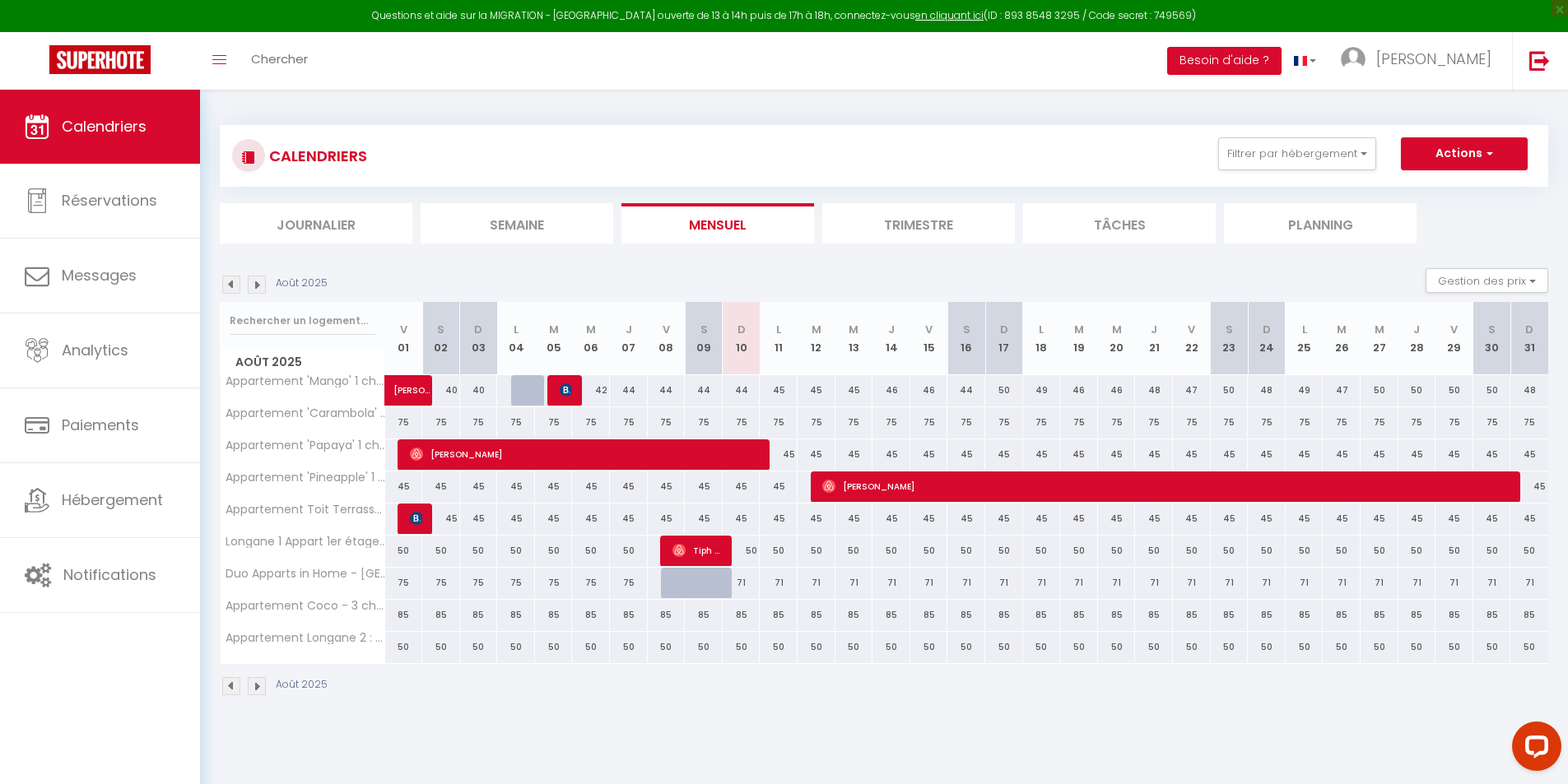
click at [233, 288] on img at bounding box center [231, 284] width 18 height 18
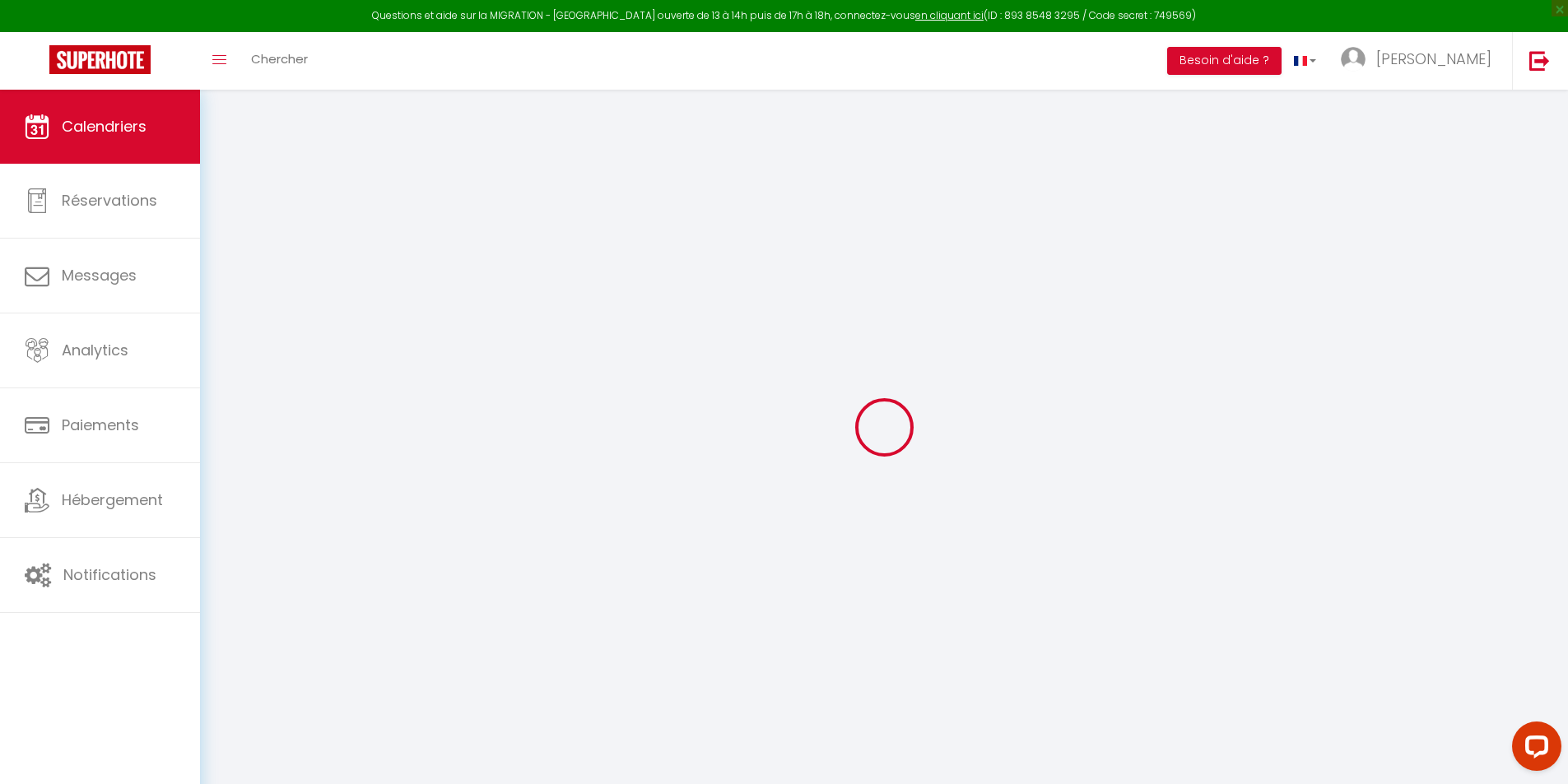
click at [233, 288] on div at bounding box center [884, 427] width 1328 height 636
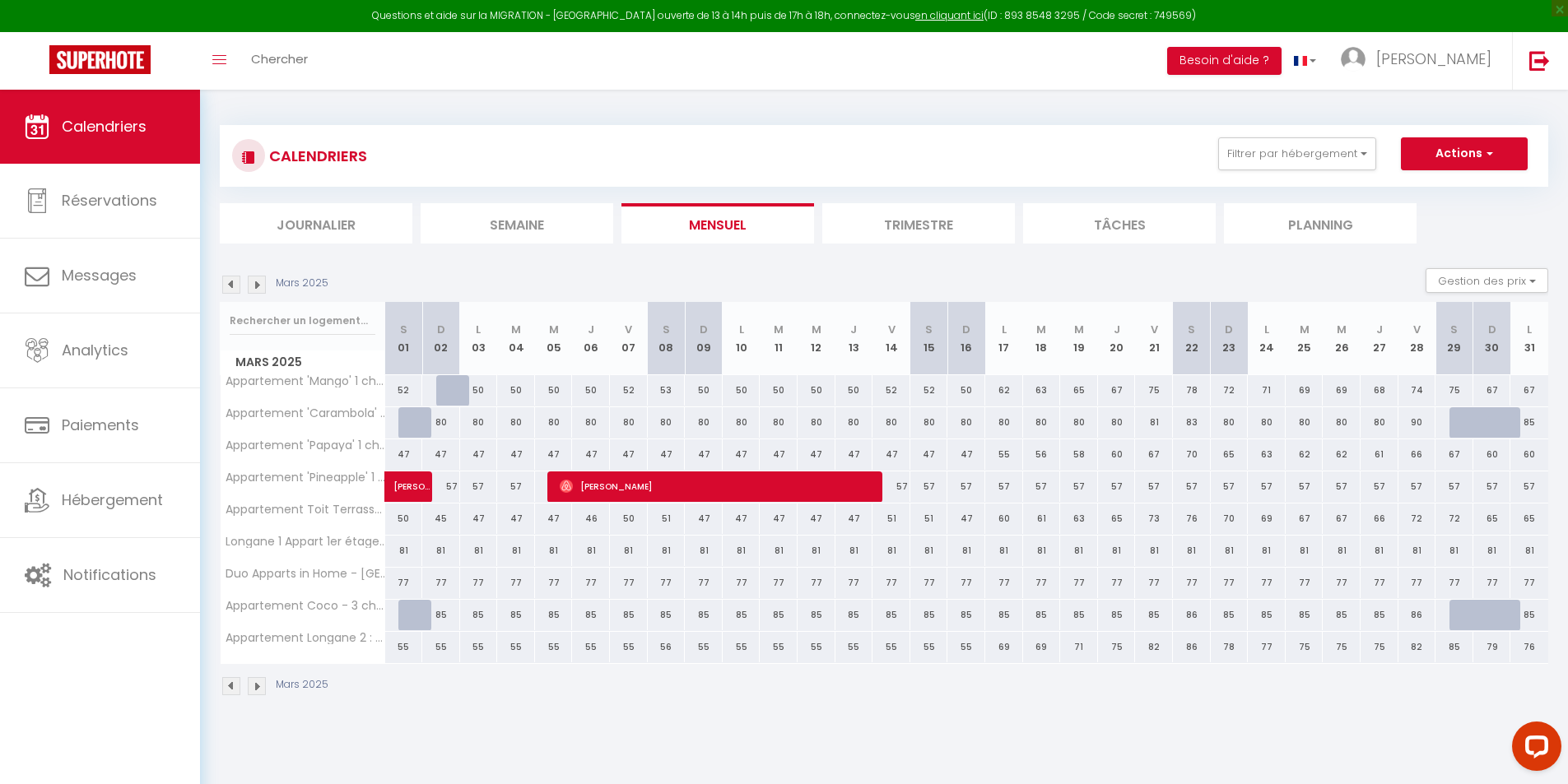
click at [233, 287] on img at bounding box center [231, 284] width 18 height 18
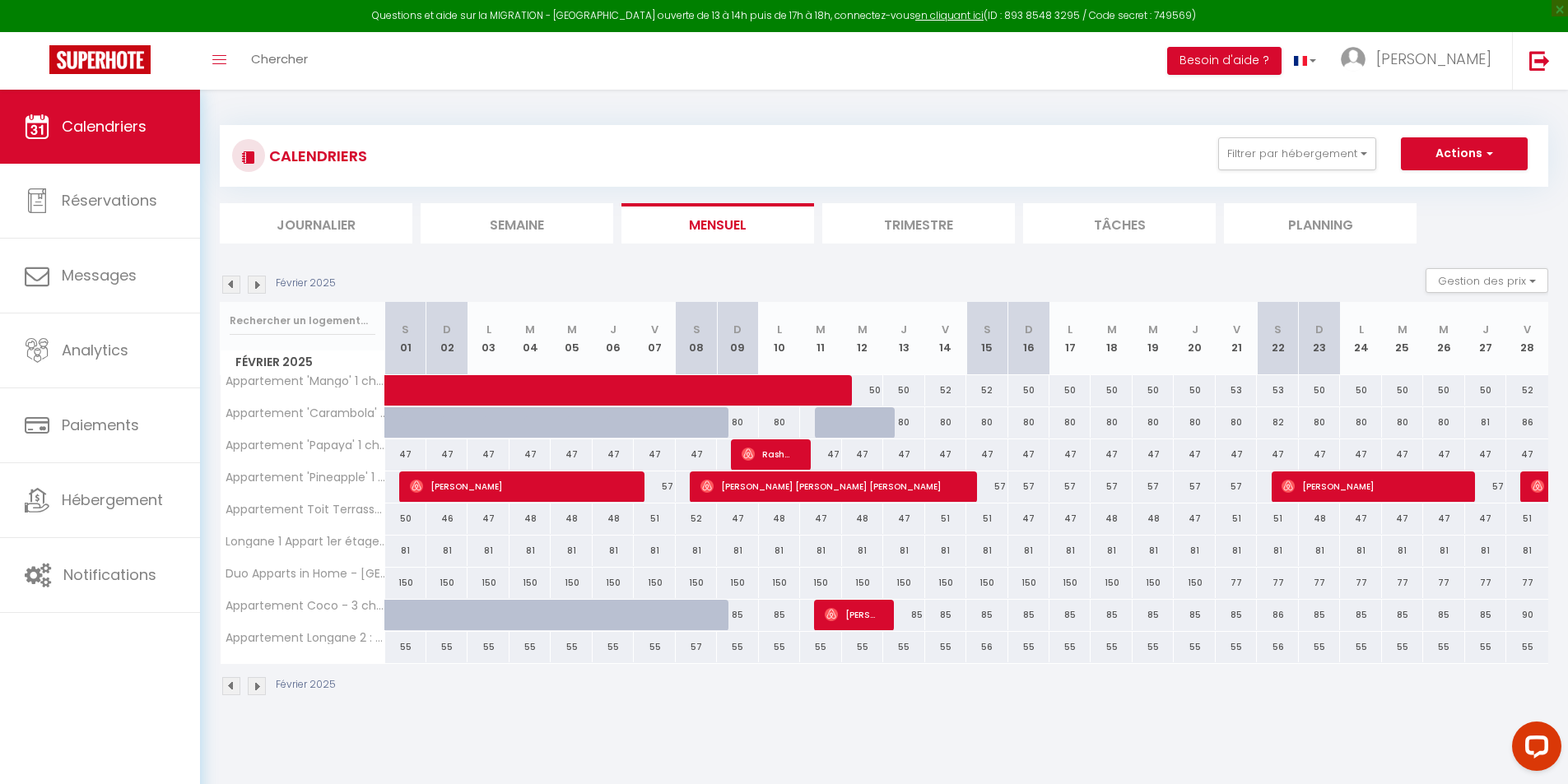
click at [234, 286] on img at bounding box center [231, 284] width 18 height 18
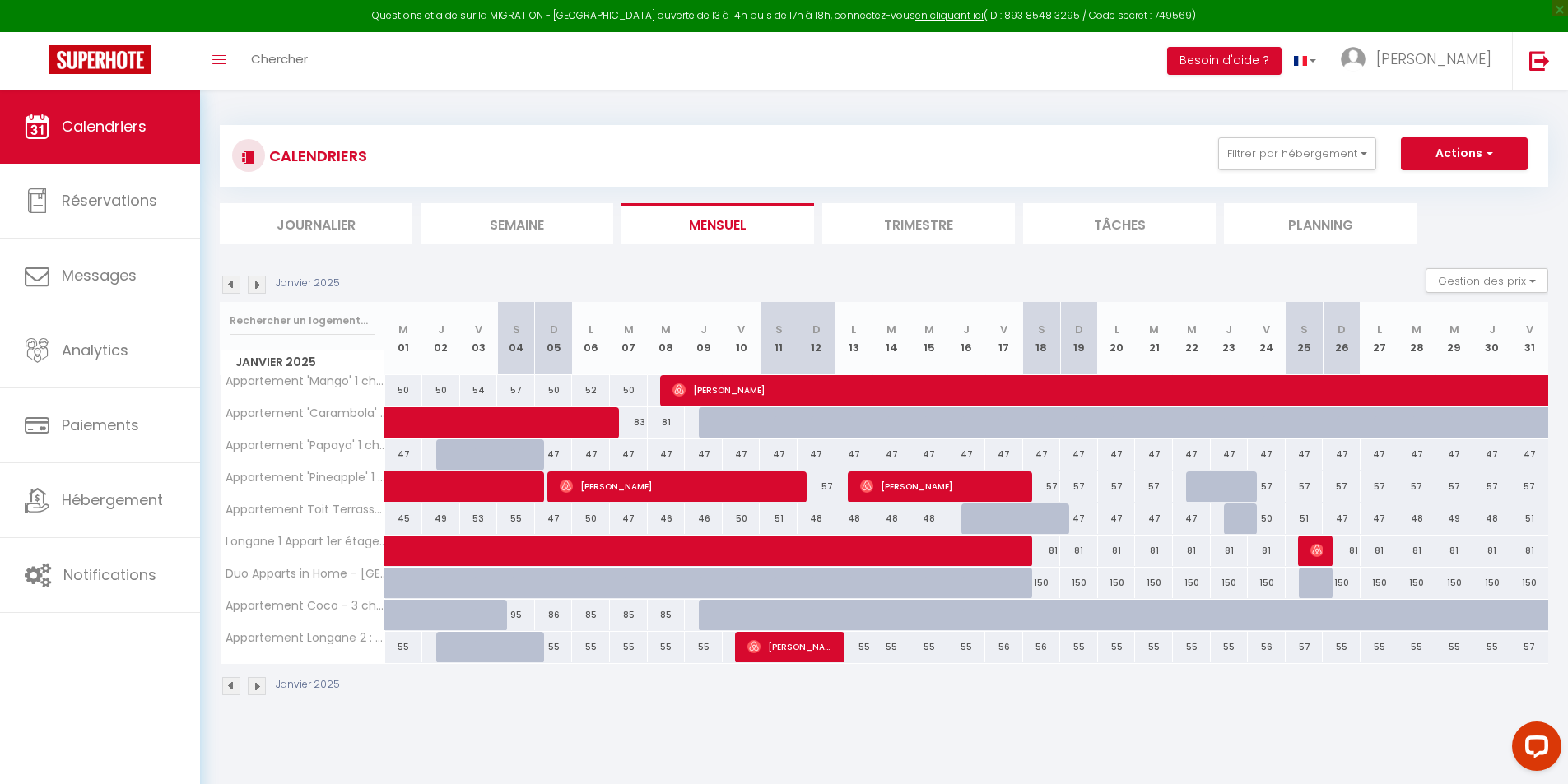
click at [234, 285] on img at bounding box center [231, 284] width 18 height 18
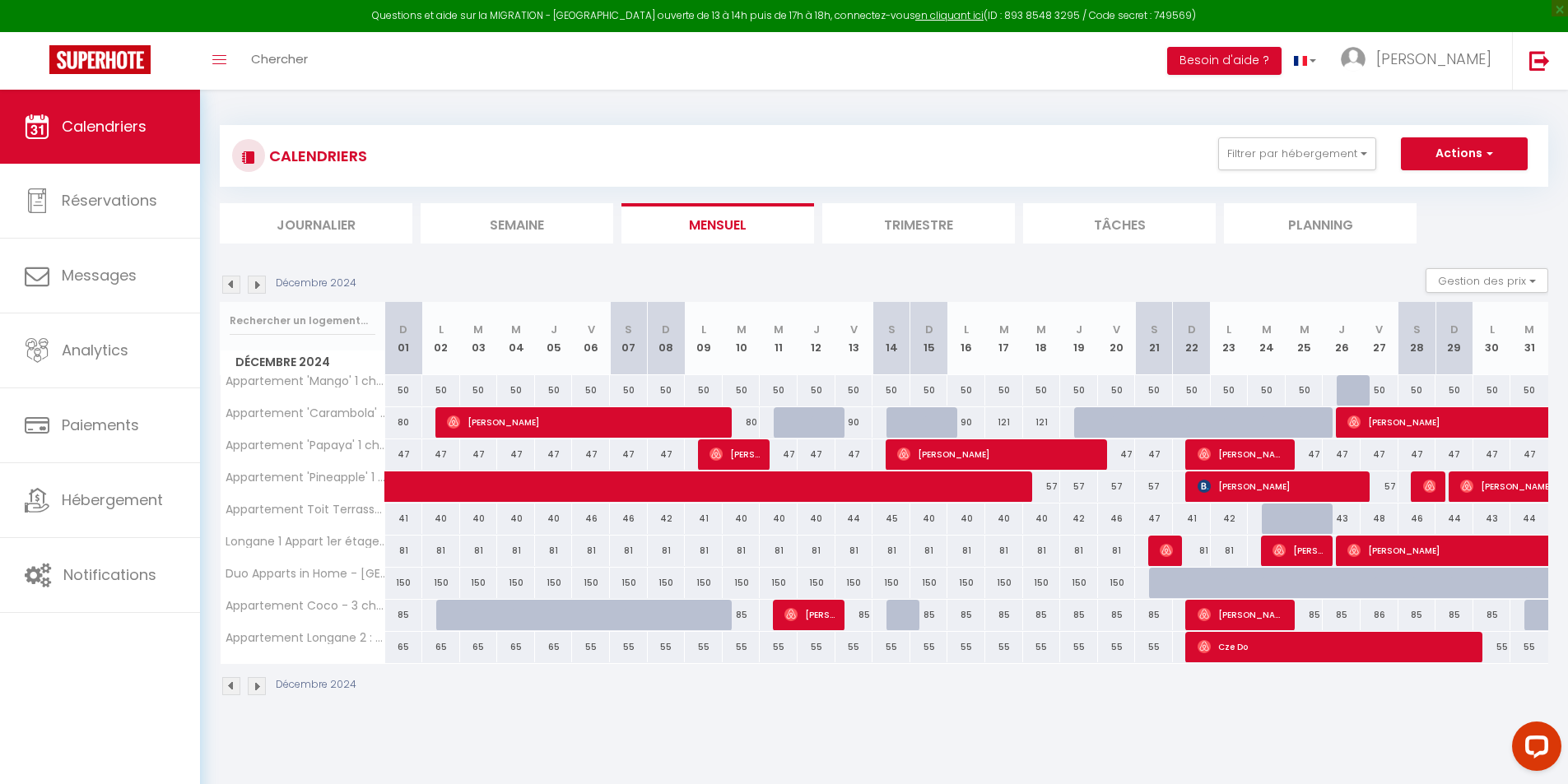
click at [234, 285] on img at bounding box center [231, 284] width 18 height 18
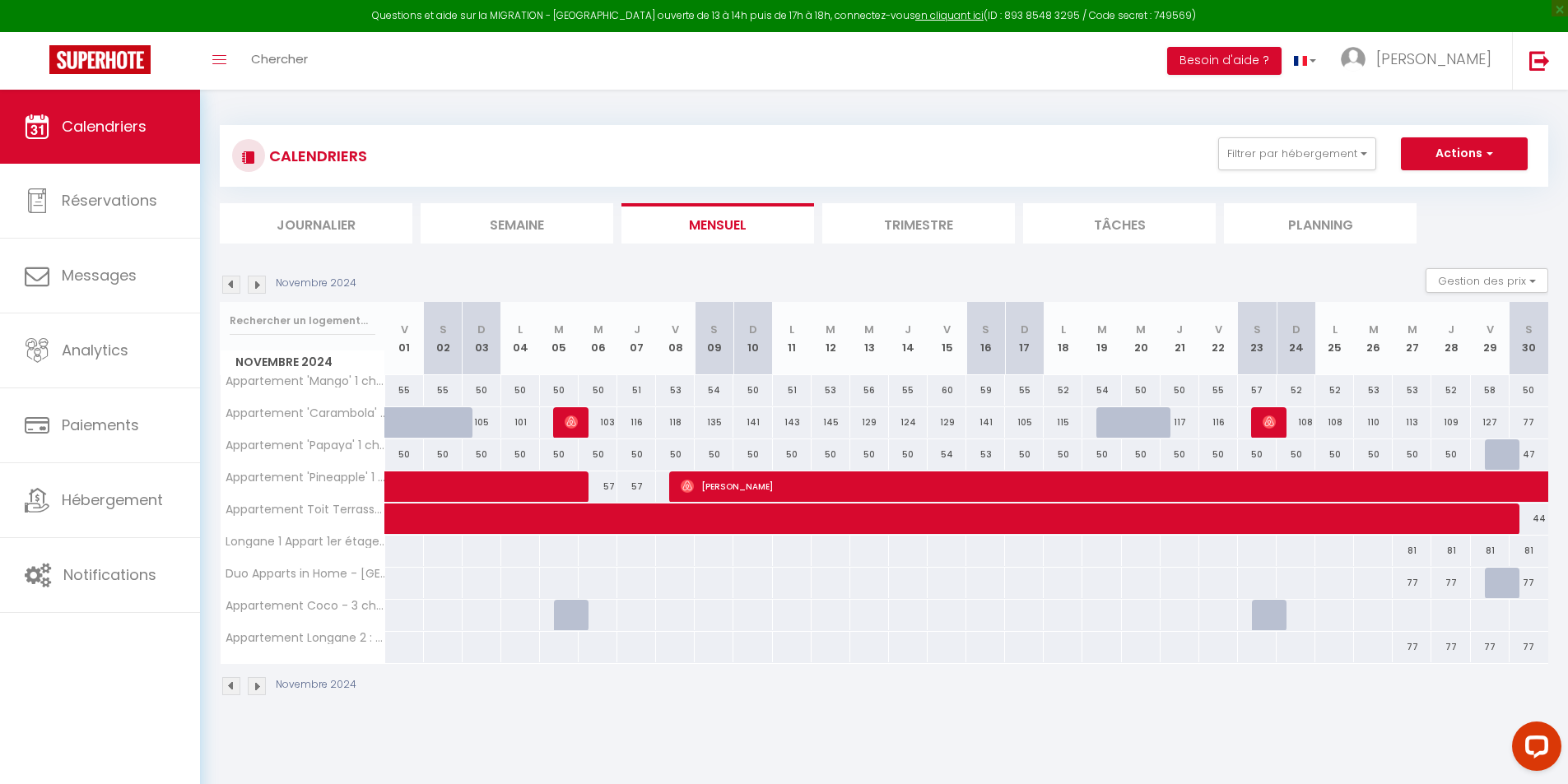
click at [260, 280] on img at bounding box center [257, 284] width 18 height 18
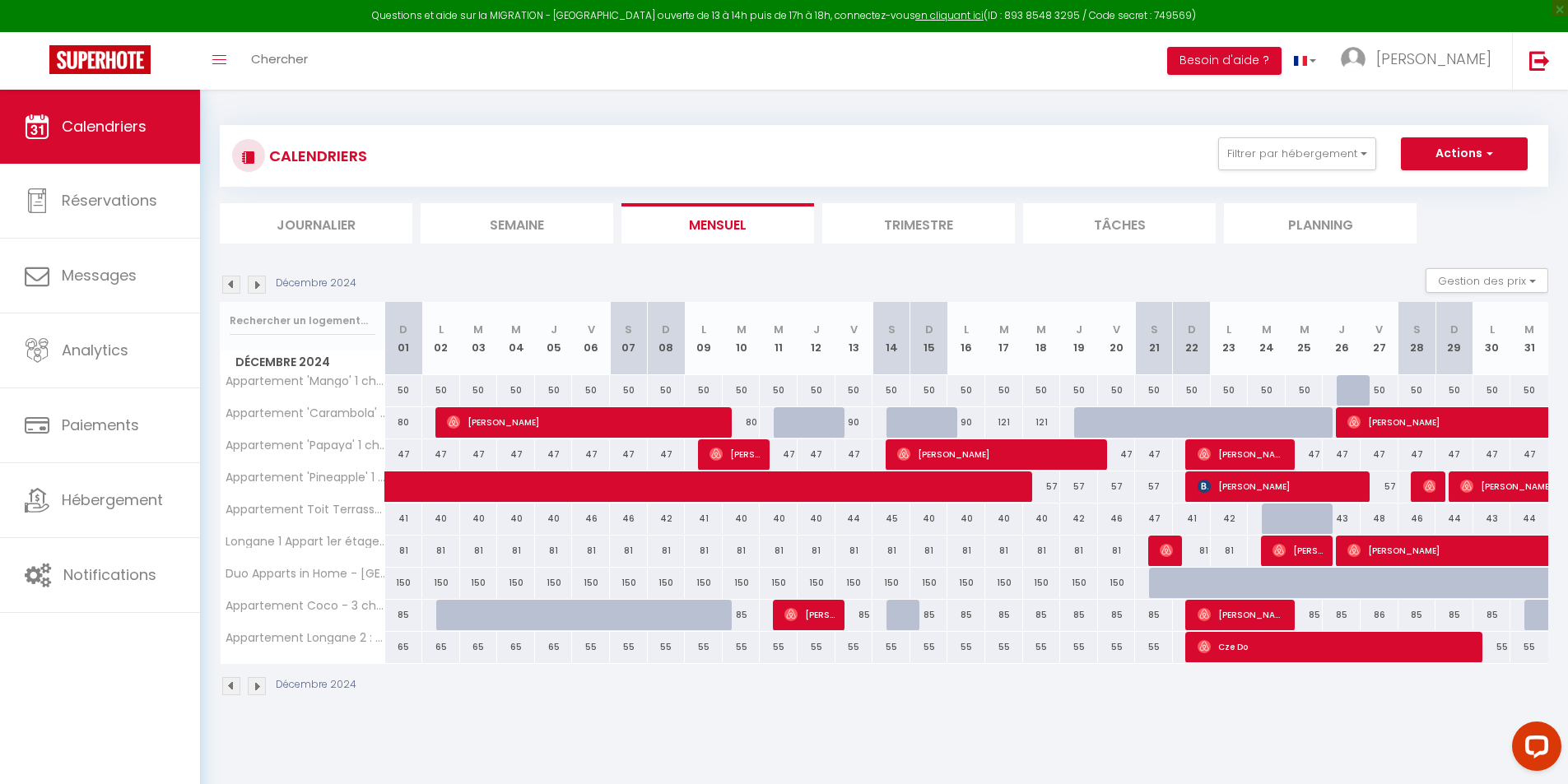
click at [258, 290] on img at bounding box center [257, 284] width 18 height 18
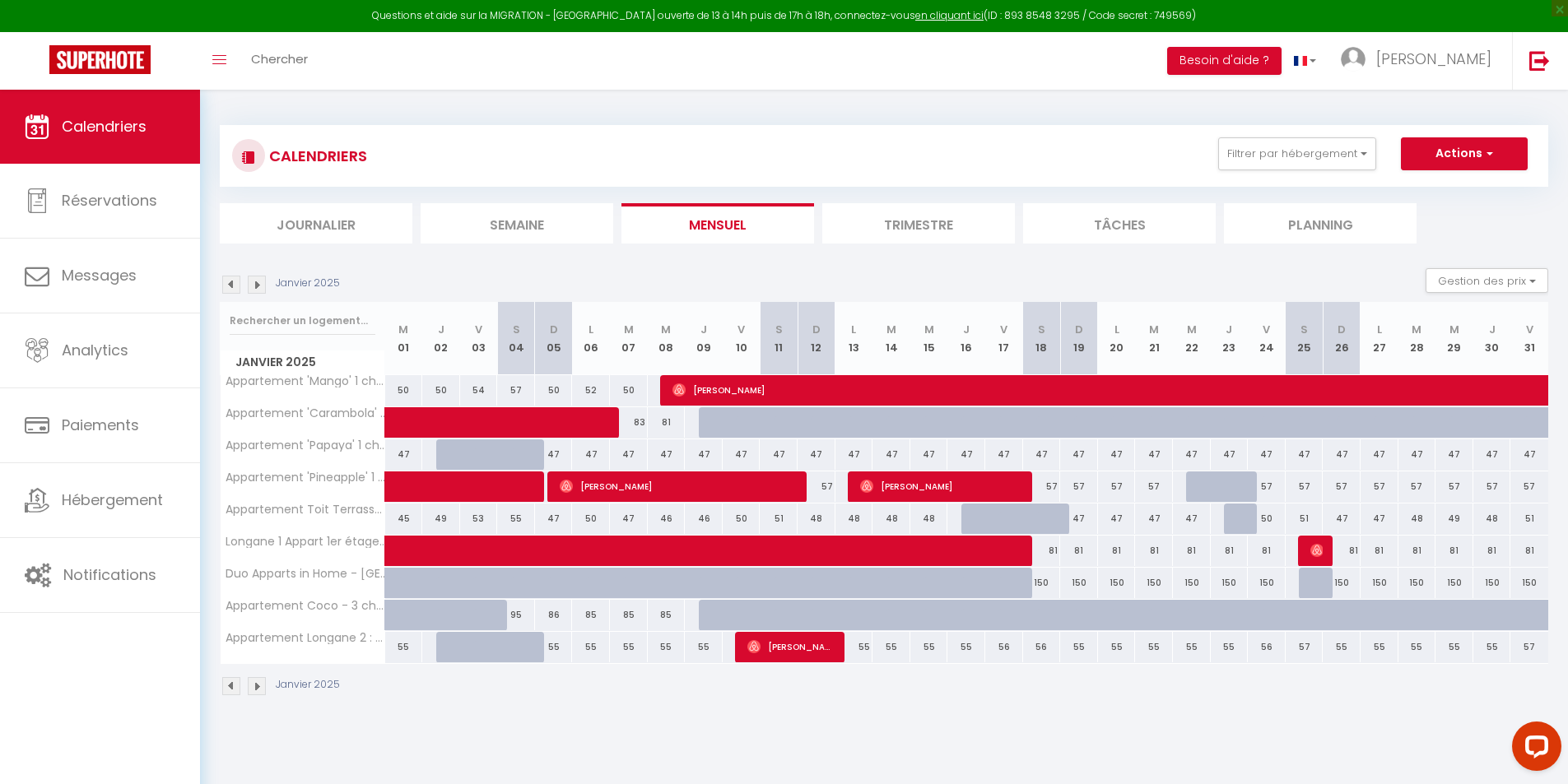
click at [221, 293] on div "Janvier 2025" at bounding box center [282, 284] width 125 height 18
click at [235, 281] on img at bounding box center [231, 284] width 18 height 18
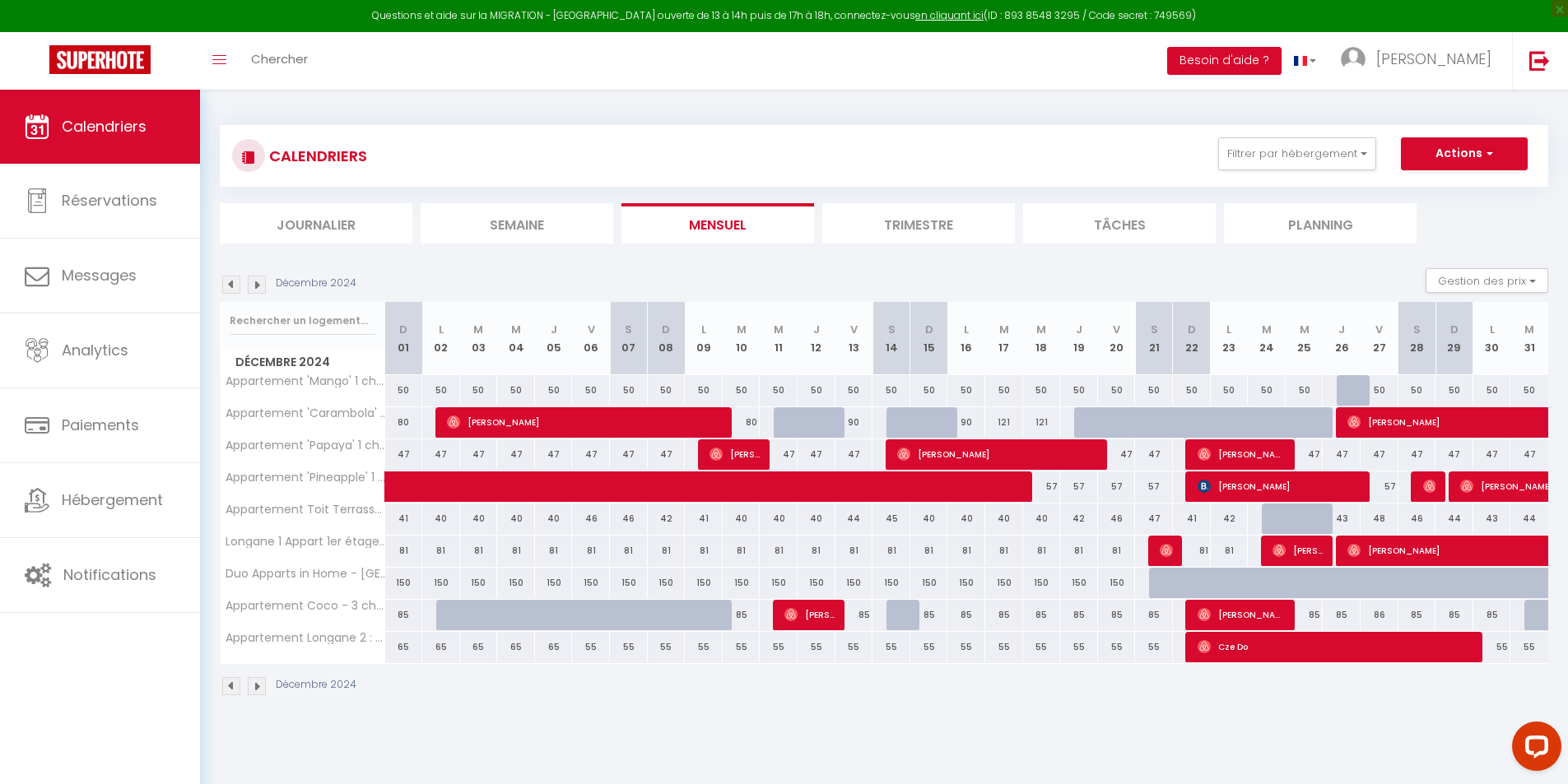
click at [235, 281] on img at bounding box center [231, 284] width 18 height 18
